Goal: Task Accomplishment & Management: Use online tool/utility

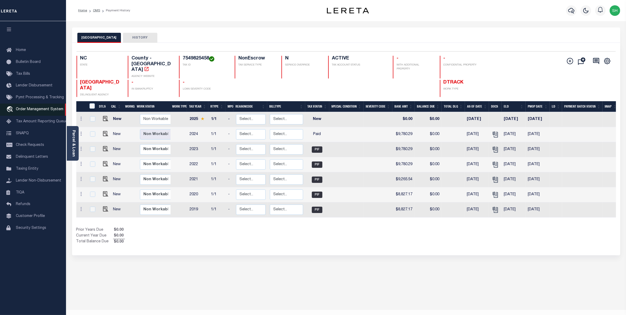
click at [19, 110] on span "Order Management System" at bounding box center [40, 109] width 48 height 4
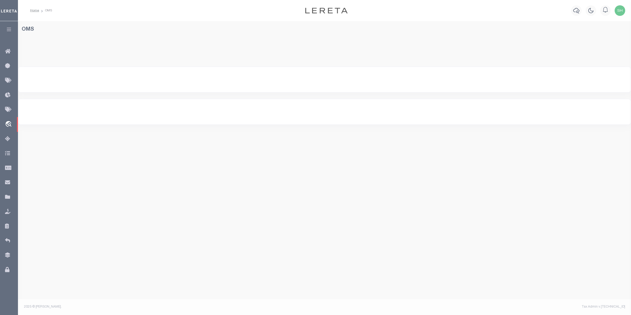
select select "200"
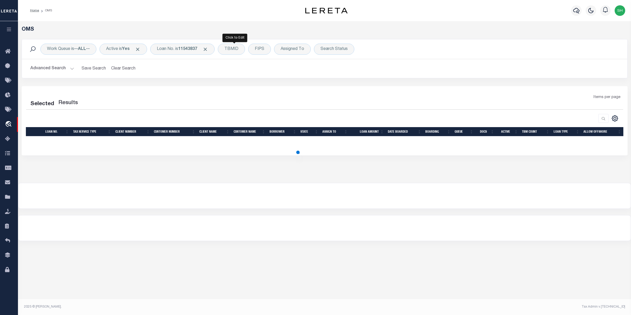
select select "200"
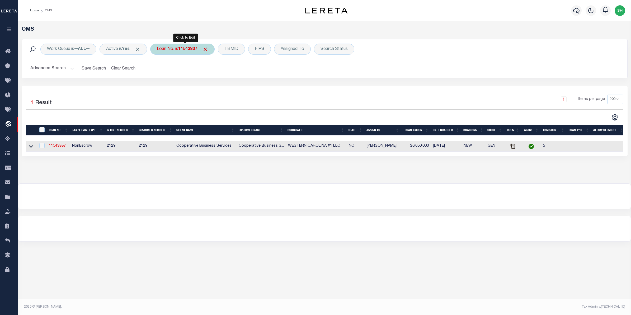
click at [198, 52] on div "Loan No. is 11543837" at bounding box center [182, 49] width 64 height 11
type input "10030045"
click at [225, 87] on input "Apply" at bounding box center [227, 86] width 16 height 9
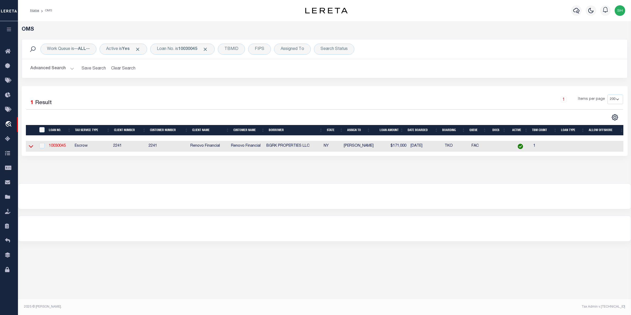
click at [31, 147] on icon at bounding box center [31, 146] width 4 height 6
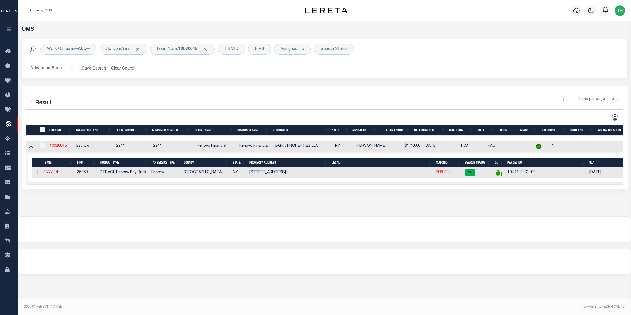
click at [440, 173] on link "2080224" at bounding box center [443, 172] width 15 height 4
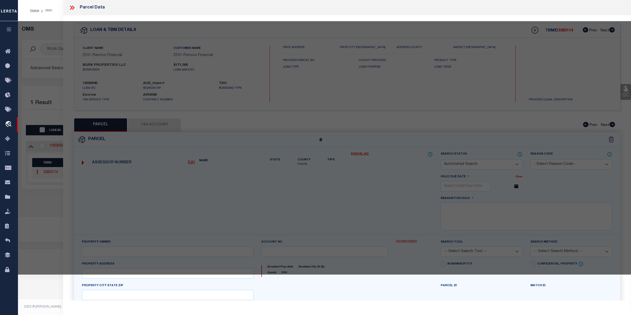
checkbox input "false"
select select "CP"
type input "BGRK PROPERTIES LLC"
select select "AGW"
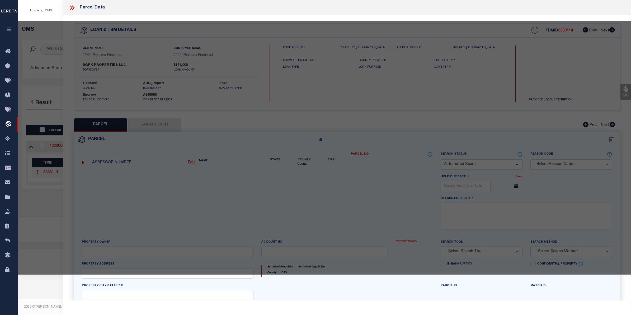
select select "ADD"
type input "180 GENESEE ST"
checkbox input "false"
type input "GENEVA NY 14456"
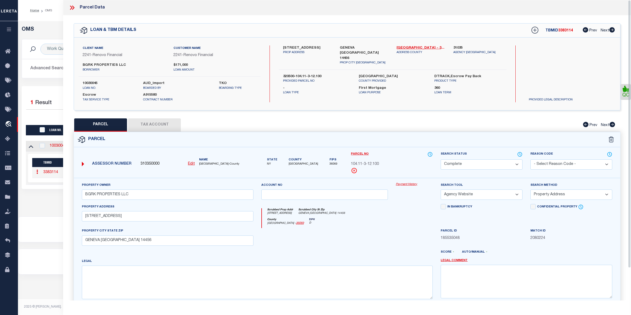
click at [400, 184] on link "Payment History" at bounding box center [414, 184] width 37 height 4
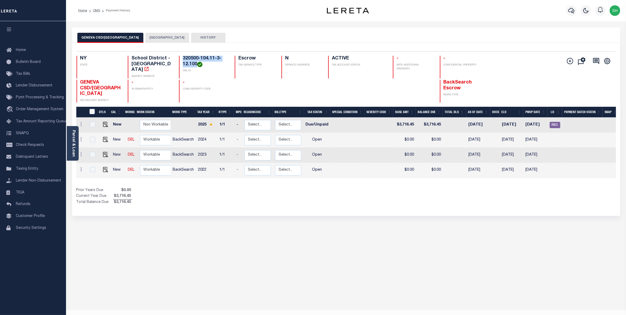
drag, startPoint x: 197, startPoint y: 64, endPoint x: 183, endPoint y: 56, distance: 16.2
click at [183, 56] on h4 "320500-104.11-3-12.100" at bounding box center [206, 61] width 46 height 11
copy h4 "320500-104.11-3-12.100"
click at [73, 149] on link "Parcel & Loan" at bounding box center [74, 143] width 4 height 27
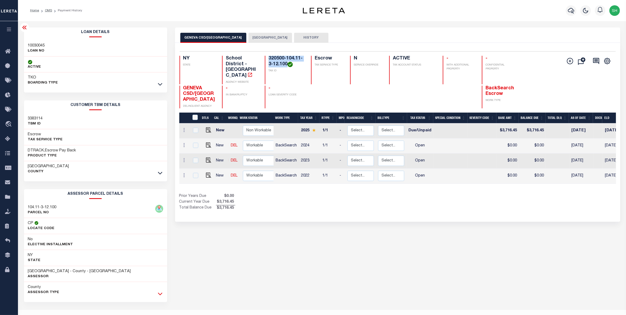
click at [160, 293] on icon at bounding box center [160, 294] width 4 height 6
click at [248, 37] on button "GENEVA CITY" at bounding box center [270, 38] width 44 height 10
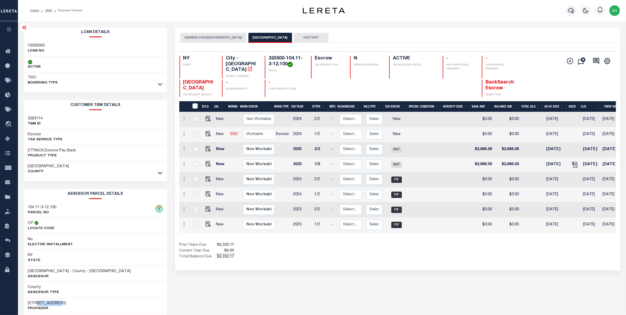
drag, startPoint x: 61, startPoint y: 302, endPoint x: 37, endPoint y: 302, distance: 24.3
click at [37, 302] on div "180 GENESEE ST PropAddr" at bounding box center [95, 306] width 143 height 16
copy h3 "GENESEE ST"
